Goal: Task Accomplishment & Management: Use online tool/utility

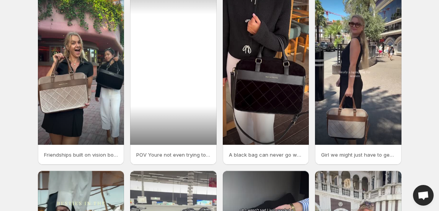
scroll to position [69, 0]
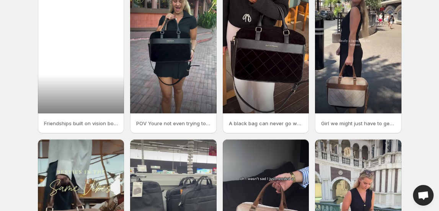
click at [81, 80] on div at bounding box center [81, 36] width 86 height 153
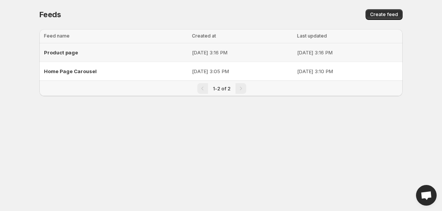
click at [75, 55] on span "Product page" at bounding box center [61, 52] width 34 height 6
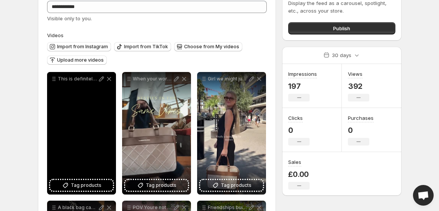
scroll to position [69, 0]
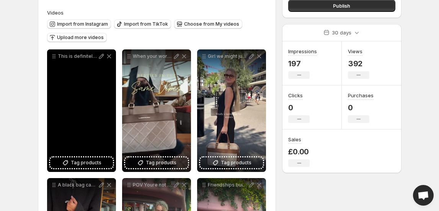
drag, startPoint x: 84, startPoint y: 88, endPoint x: 5, endPoint y: 150, distance: 100.5
click at [5, 142] on html "**********" at bounding box center [219, 36] width 439 height 211
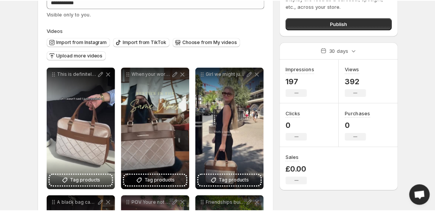
scroll to position [0, 0]
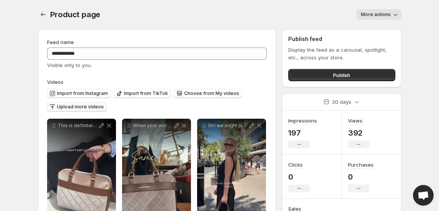
click at [83, 110] on button "Upload more videos" at bounding box center [77, 106] width 60 height 9
